Goal: Task Accomplishment & Management: Manage account settings

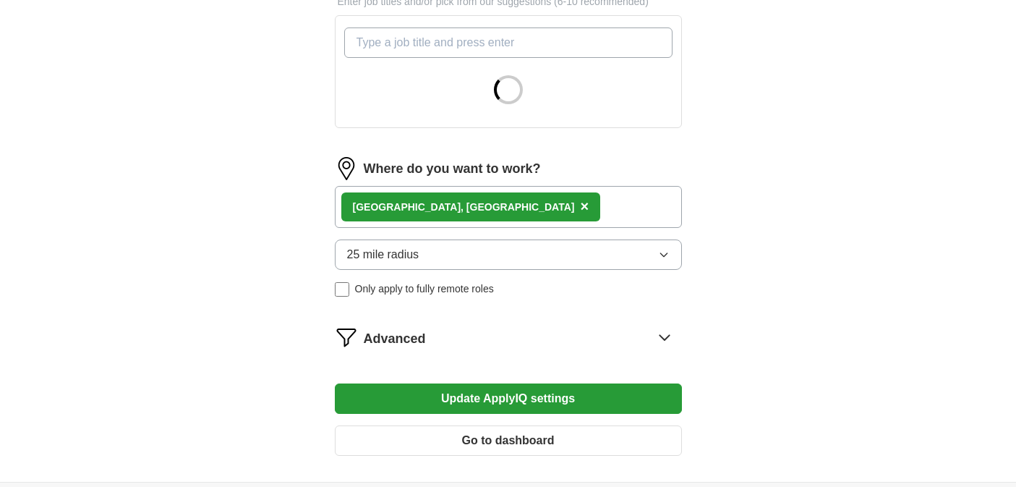
scroll to position [573, 0]
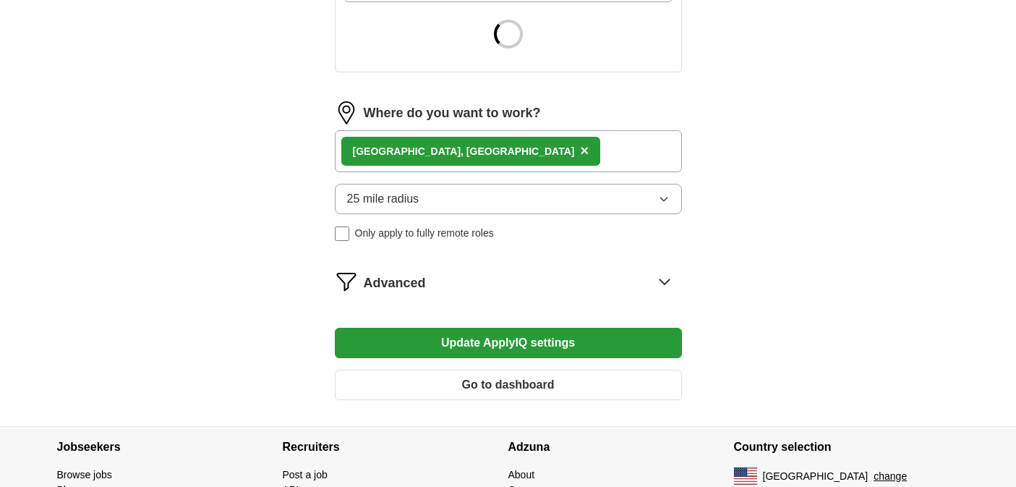
click at [492, 196] on button "25 mile radius" at bounding box center [508, 199] width 347 height 30
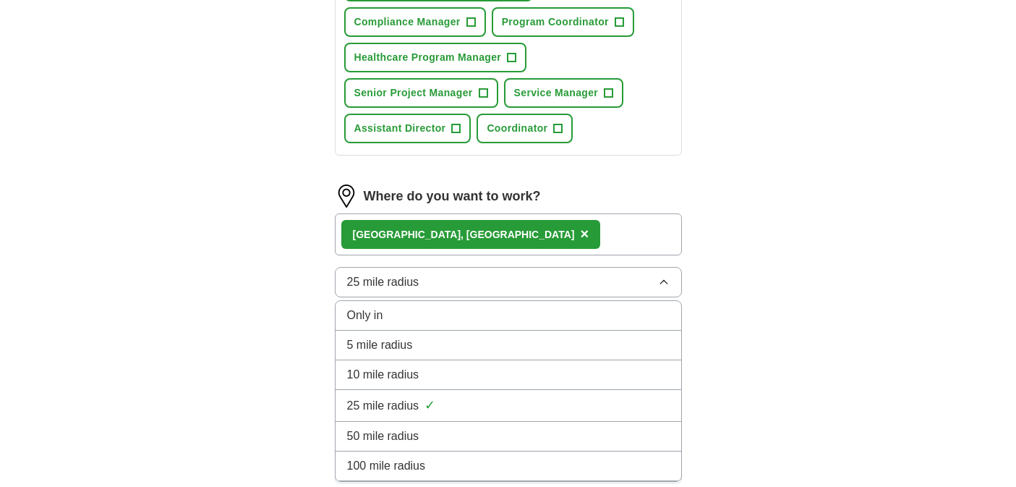
scroll to position [681, 0]
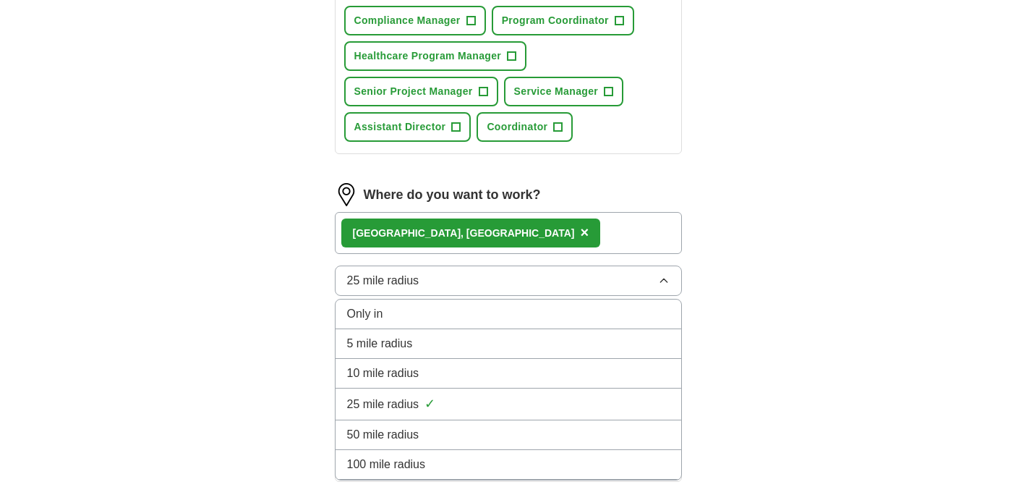
click at [440, 372] on div "10 mile radius" at bounding box center [508, 372] width 323 height 17
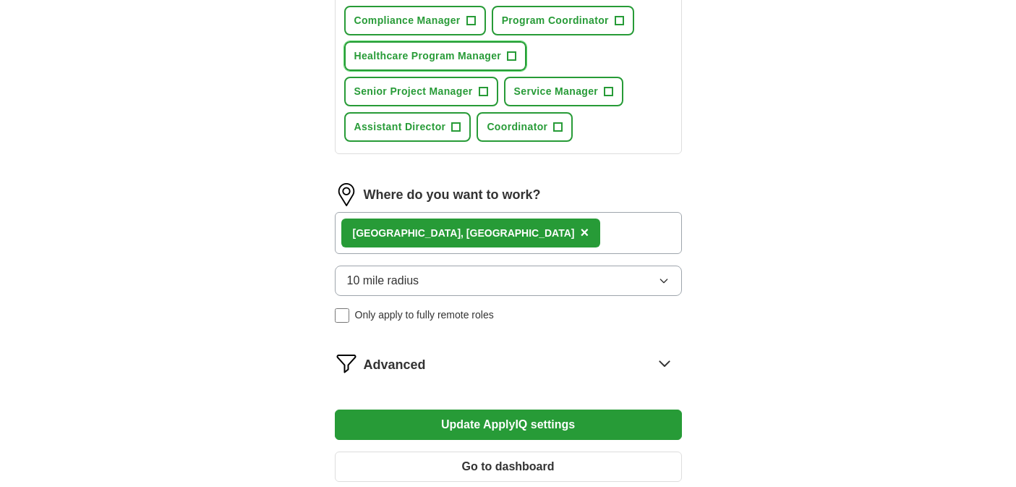
click at [513, 55] on span "+" at bounding box center [512, 57] width 9 height 12
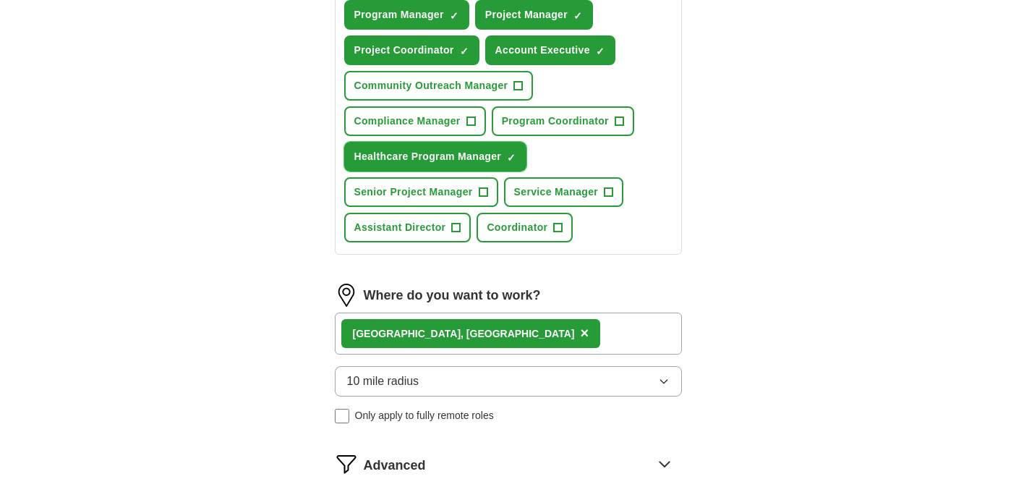
scroll to position [577, 0]
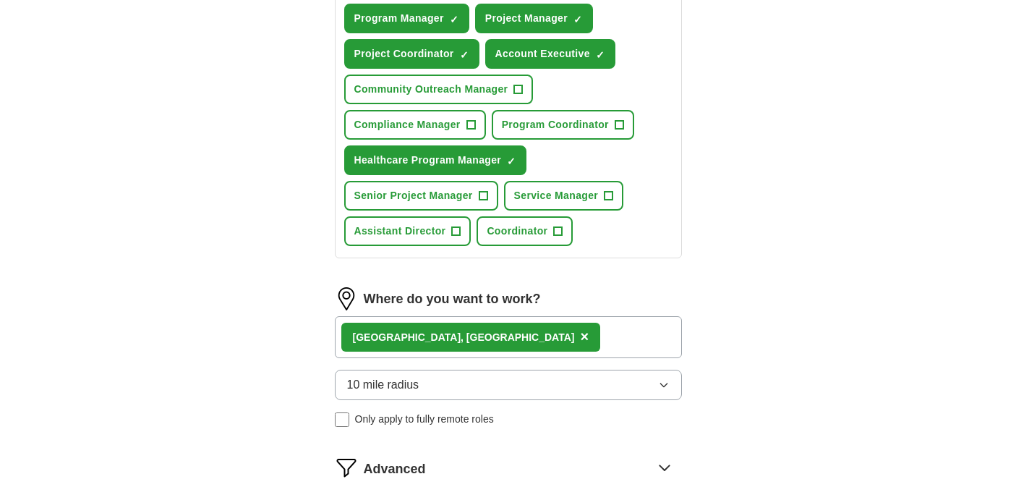
click at [580, 341] on span "×" at bounding box center [584, 336] width 9 height 16
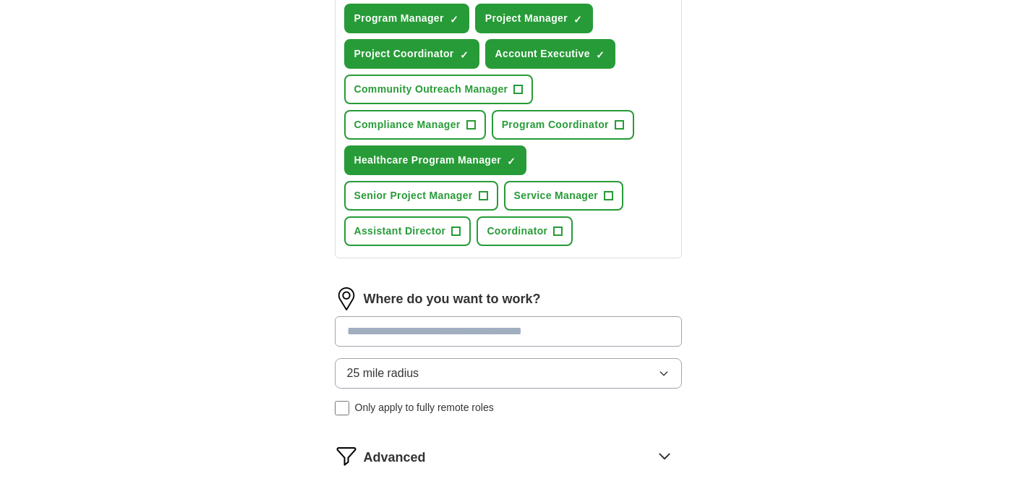
click at [443, 338] on input at bounding box center [508, 331] width 347 height 30
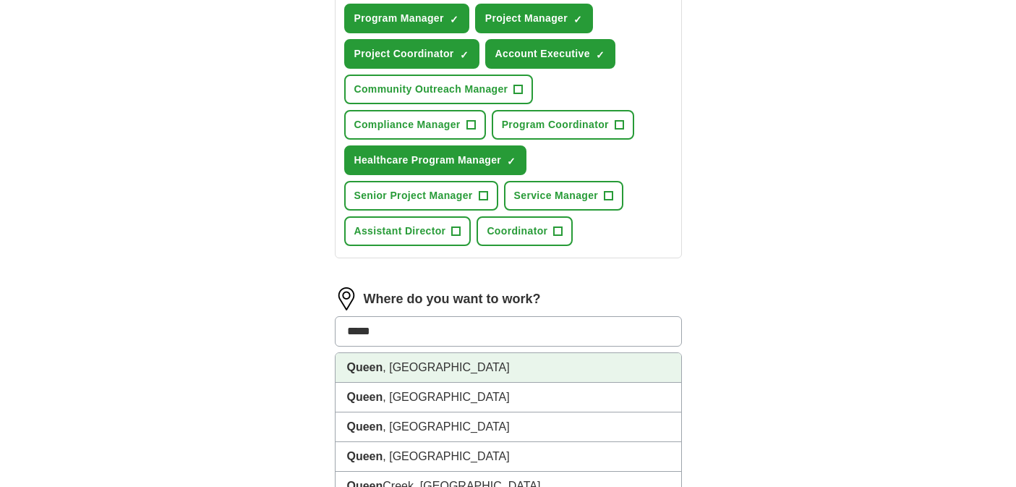
type input "******"
click at [456, 377] on li "[GEOGRAPHIC_DATA] , [GEOGRAPHIC_DATA]" at bounding box center [509, 368] width 346 height 30
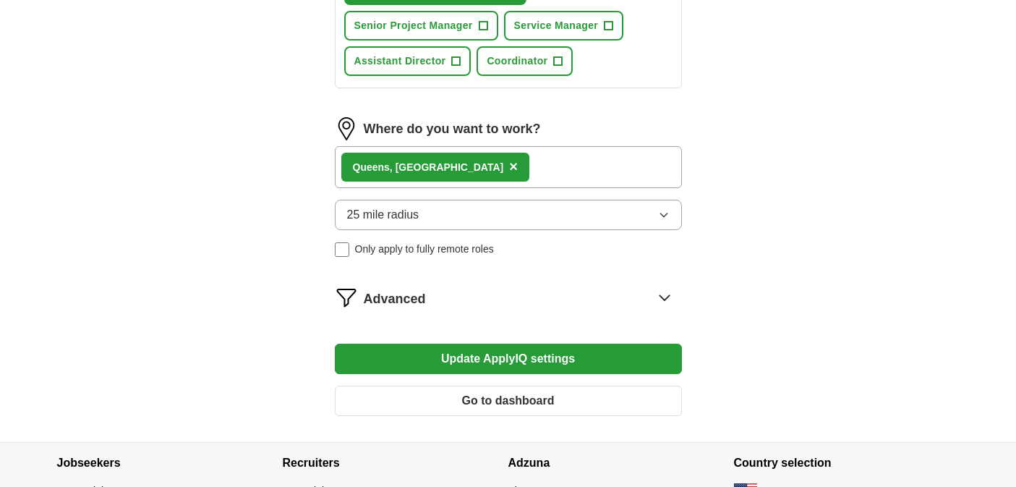
scroll to position [848, 0]
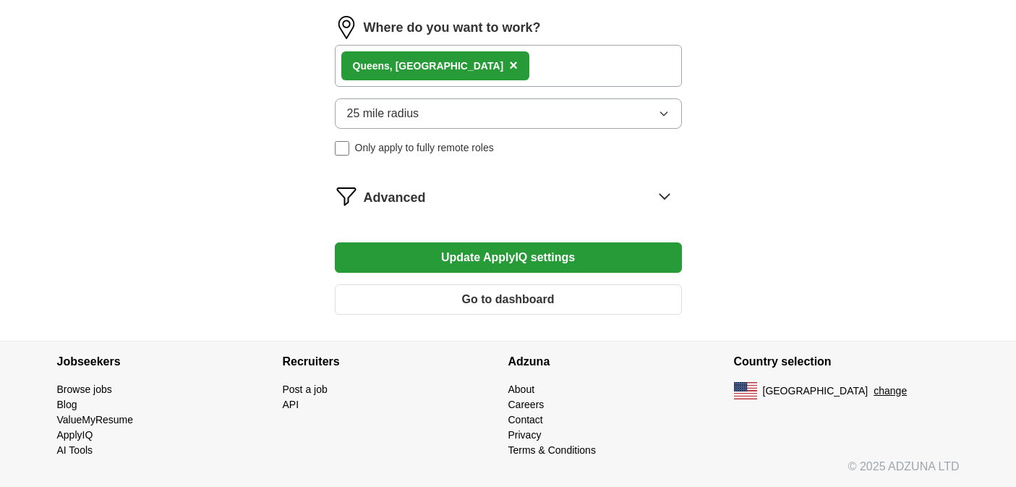
click at [434, 257] on button "Update ApplyIQ settings" at bounding box center [508, 257] width 347 height 30
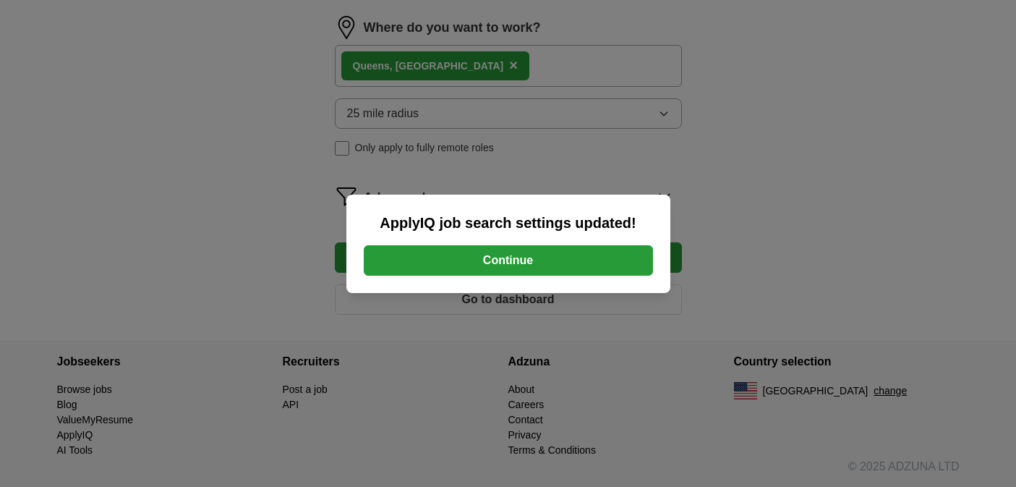
click at [464, 255] on button "Continue" at bounding box center [508, 260] width 289 height 30
